Goal: Information Seeking & Learning: Learn about a topic

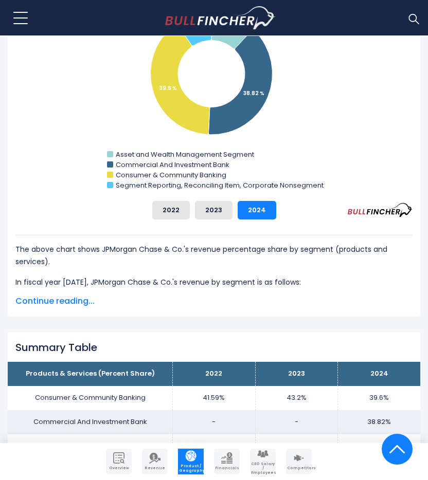
scroll to position [443, 0]
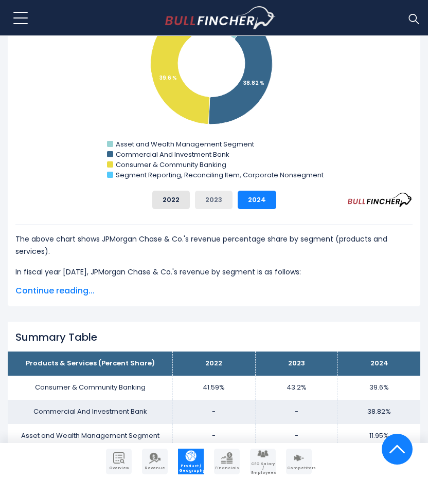
click at [212, 194] on button "2023" at bounding box center [214, 200] width 38 height 19
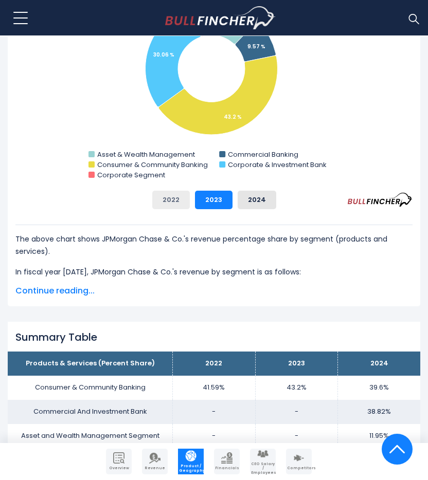
click at [183, 195] on button "2022" at bounding box center [171, 200] width 38 height 19
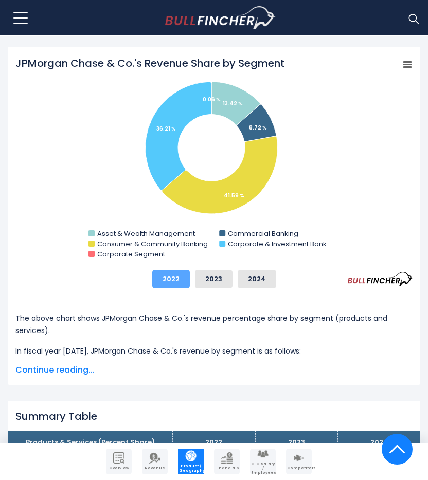
scroll to position [362, 0]
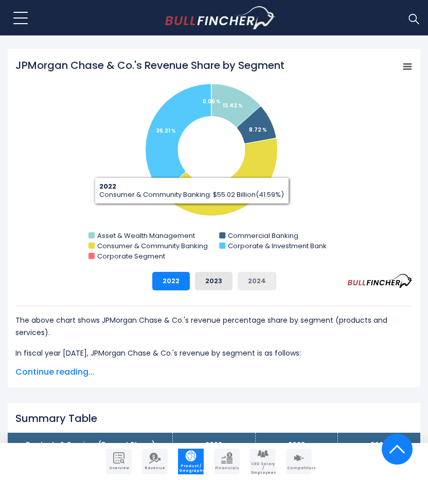
click at [253, 276] on button "2024" at bounding box center [257, 281] width 39 height 19
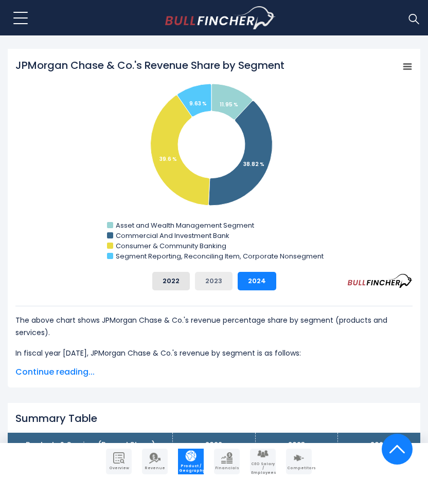
click at [224, 276] on button "2023" at bounding box center [214, 281] width 38 height 19
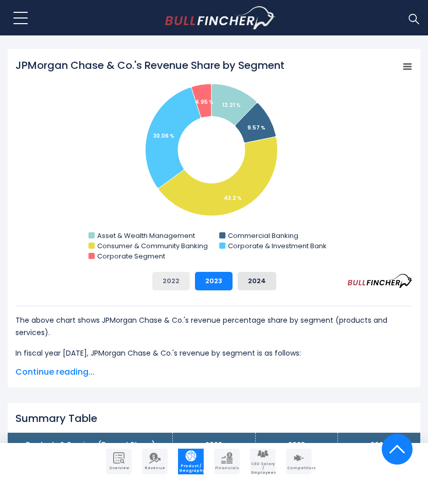
click at [167, 277] on button "2022" at bounding box center [171, 281] width 38 height 19
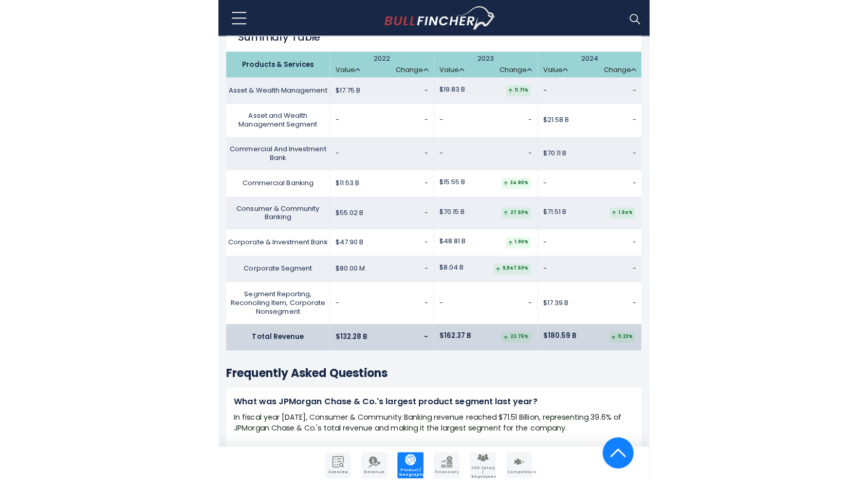
scroll to position [1910, 0]
